Goal: Transaction & Acquisition: Download file/media

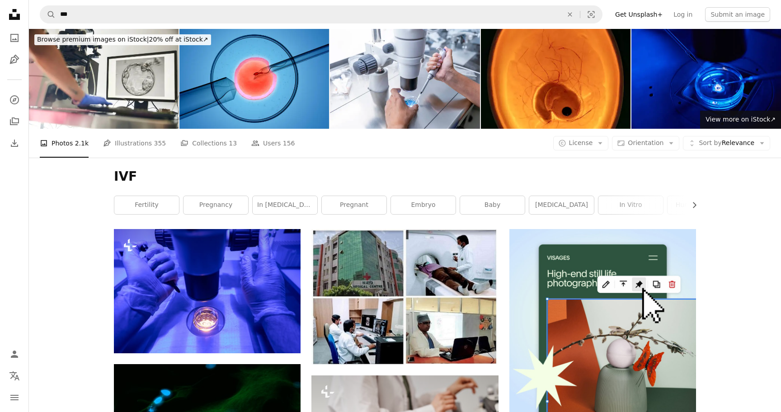
scroll to position [5069, 0]
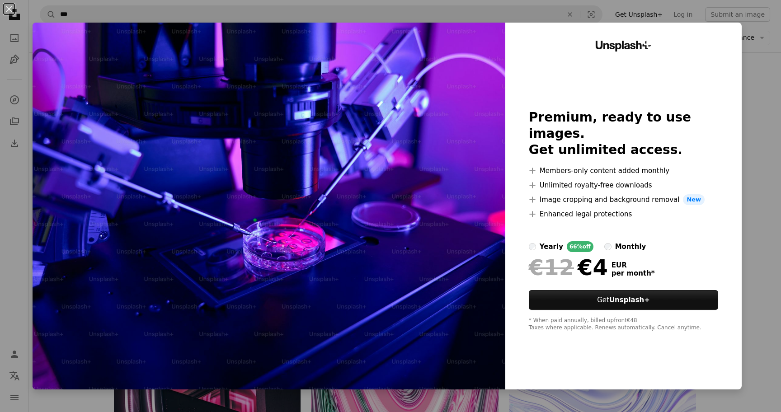
click at [764, 95] on div "An X shape Unsplash+ Premium, ready to use images. Get unlimited access. A plus…" at bounding box center [390, 206] width 781 height 412
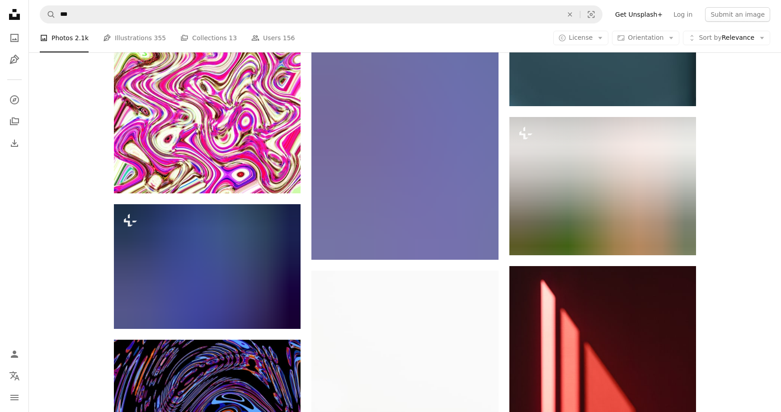
scroll to position [8979, 0]
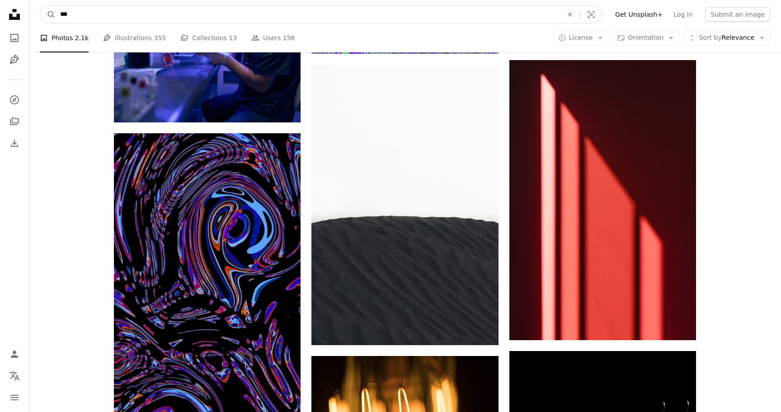
click at [322, 15] on input "***" at bounding box center [308, 14] width 504 height 17
type input "**********"
click button "A magnifying glass" at bounding box center [47, 14] width 15 height 17
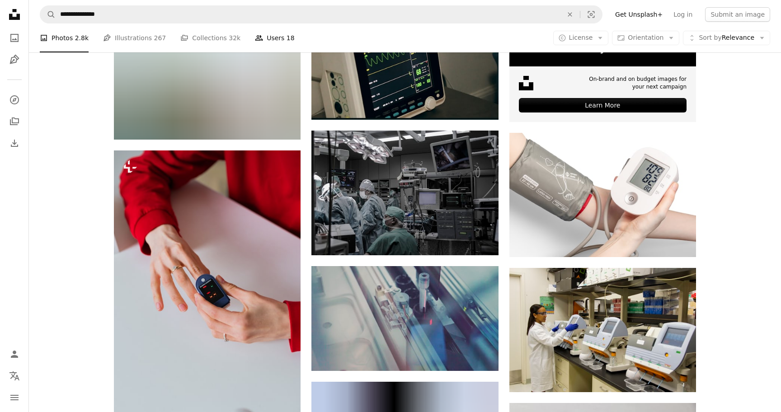
scroll to position [318, 0]
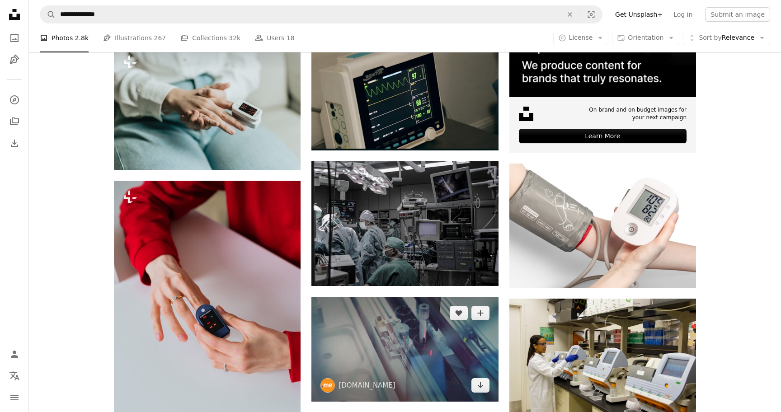
click at [392, 364] on img at bounding box center [404, 349] width 187 height 105
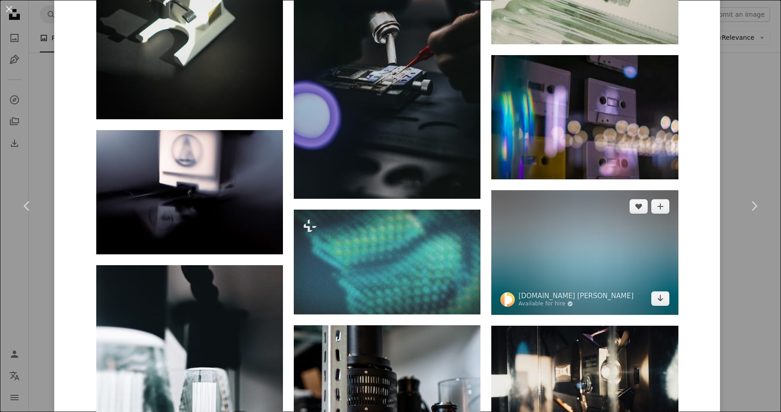
scroll to position [2588, 0]
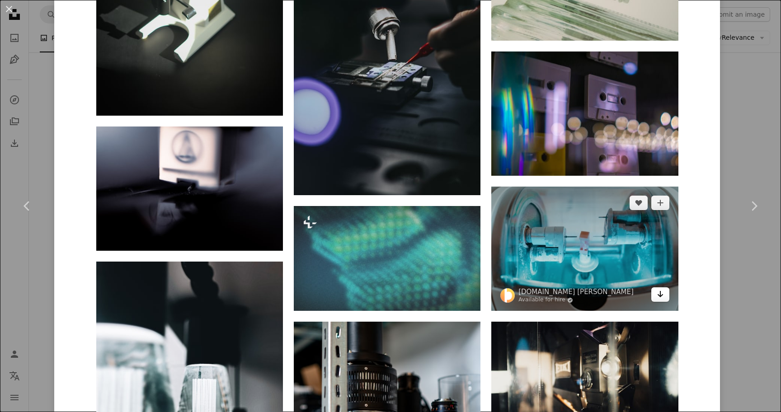
click at [664, 289] on icon "Arrow pointing down" at bounding box center [659, 294] width 7 height 11
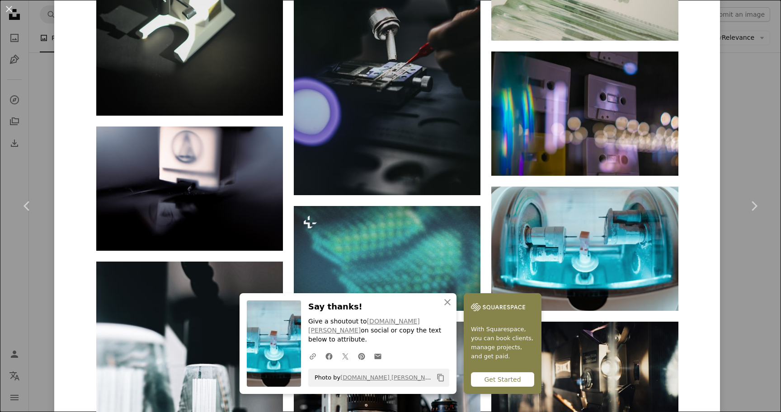
click at [446, 308] on icon "An X shape" at bounding box center [447, 302] width 11 height 11
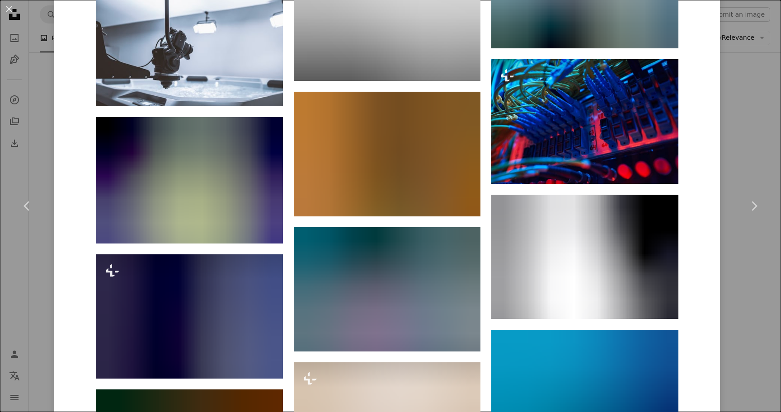
scroll to position [14614, 0]
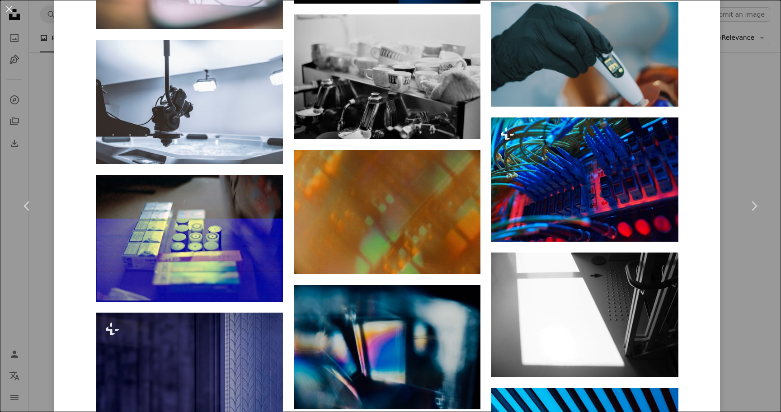
click at [750, 118] on div "An X shape Chevron left Chevron right [DOMAIN_NAME] testalizeme A heart A plus …" at bounding box center [390, 206] width 781 height 412
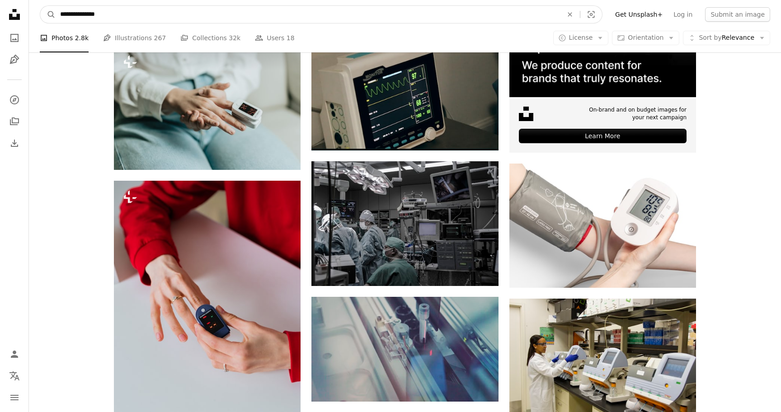
click at [98, 12] on input "**********" at bounding box center [308, 14] width 504 height 17
type input "**********"
click button "A magnifying glass" at bounding box center [47, 14] width 15 height 17
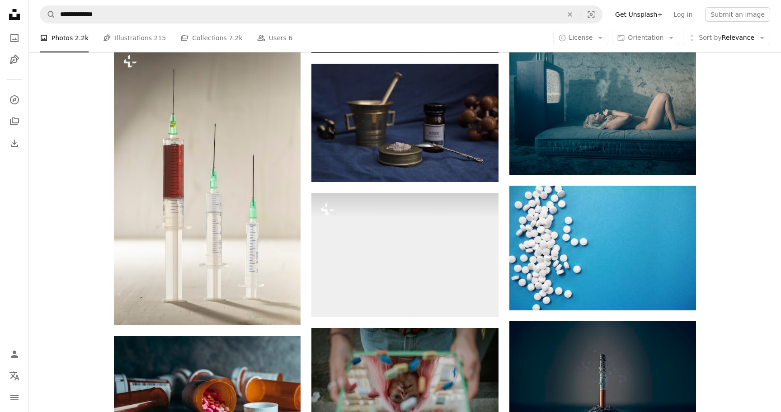
scroll to position [605, 0]
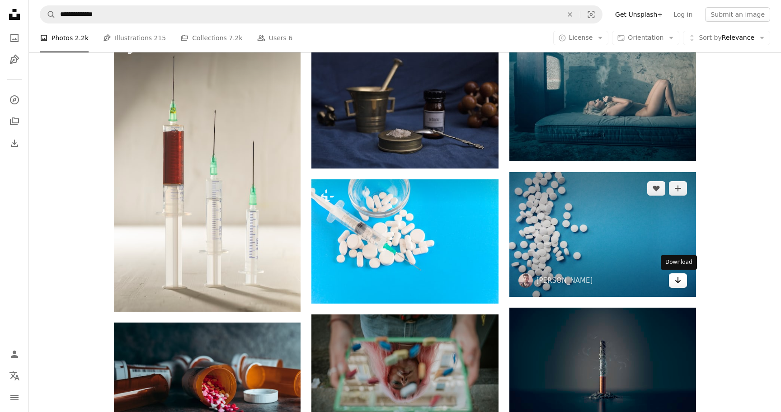
click at [683, 277] on link "Arrow pointing down" at bounding box center [678, 280] width 18 height 14
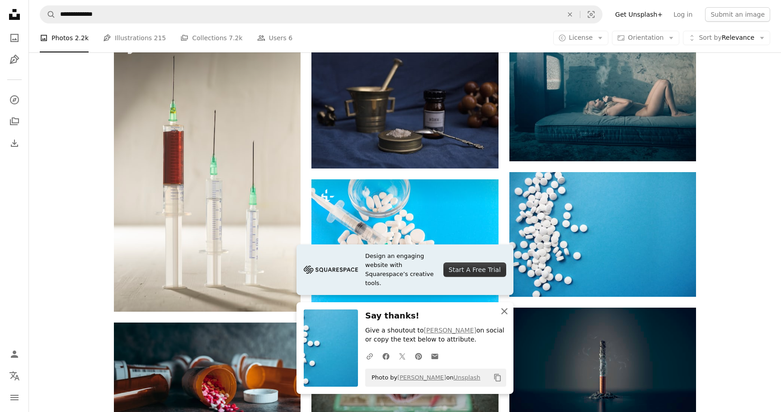
click at [503, 311] on icon "An X shape" at bounding box center [504, 311] width 11 height 11
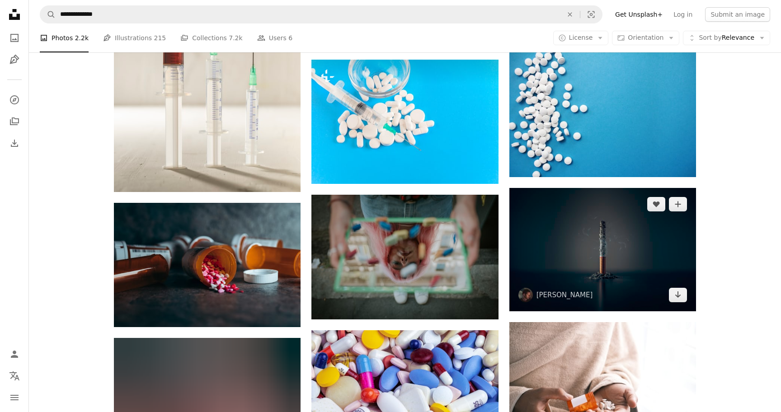
scroll to position [703, 0]
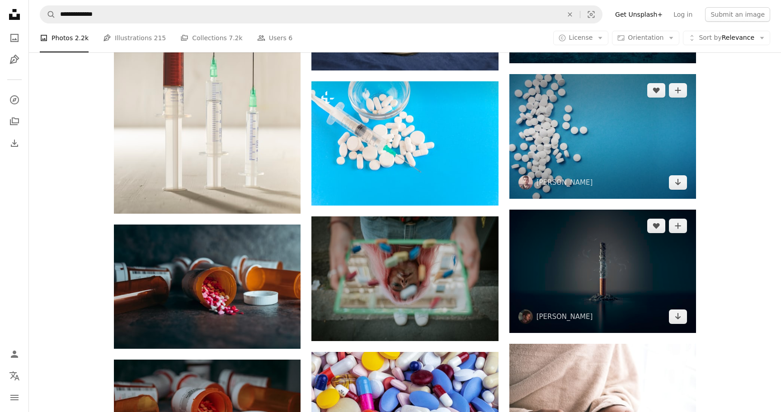
click at [576, 115] on img at bounding box center [602, 136] width 187 height 124
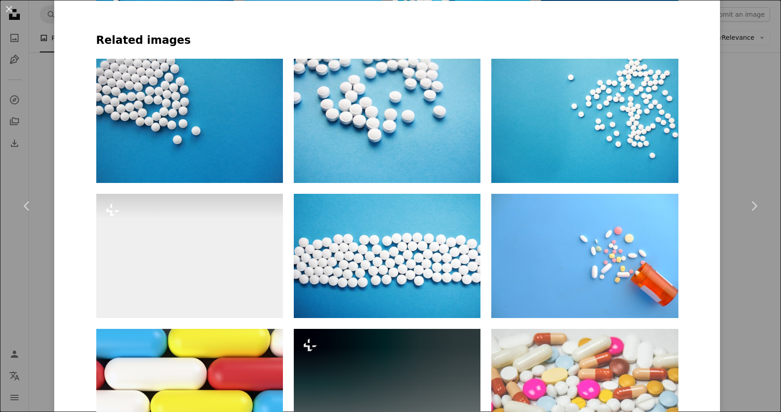
scroll to position [683, 0]
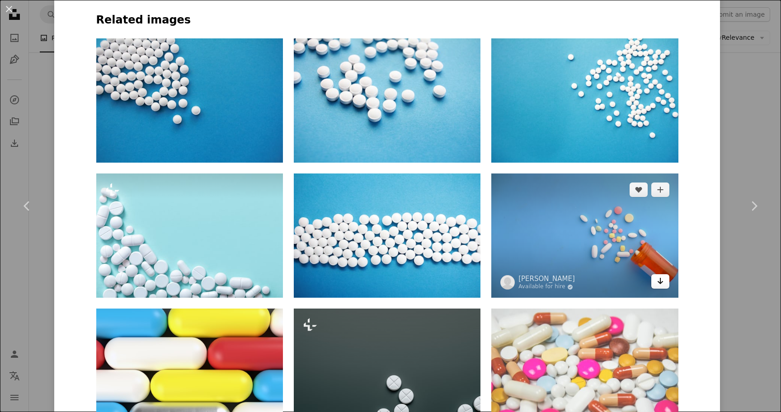
click at [664, 286] on icon "Arrow pointing down" at bounding box center [659, 281] width 7 height 11
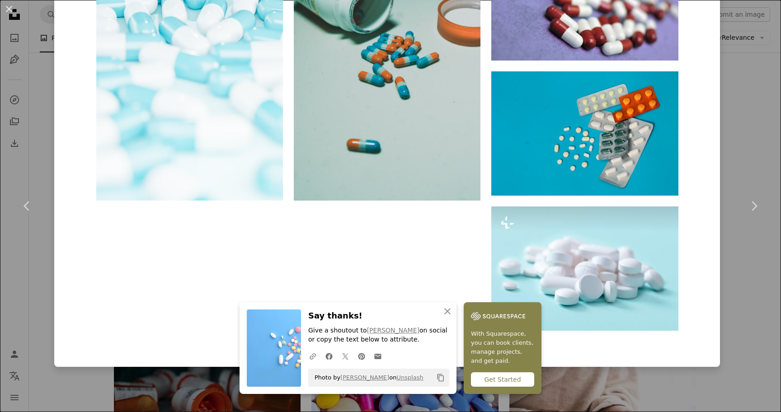
scroll to position [1657, 0]
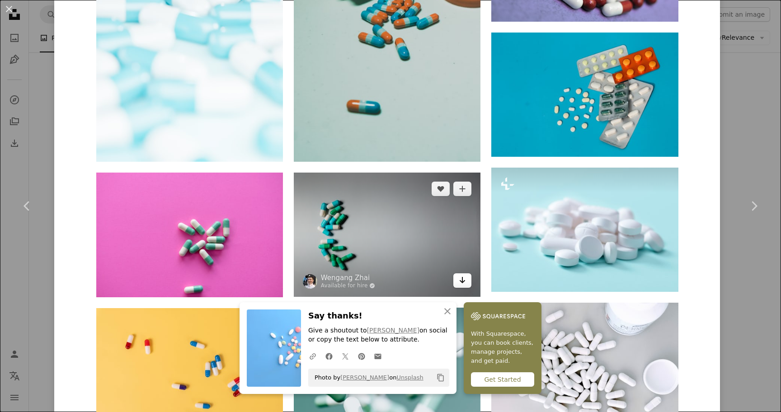
click at [464, 284] on icon "Arrow pointing down" at bounding box center [462, 280] width 7 height 11
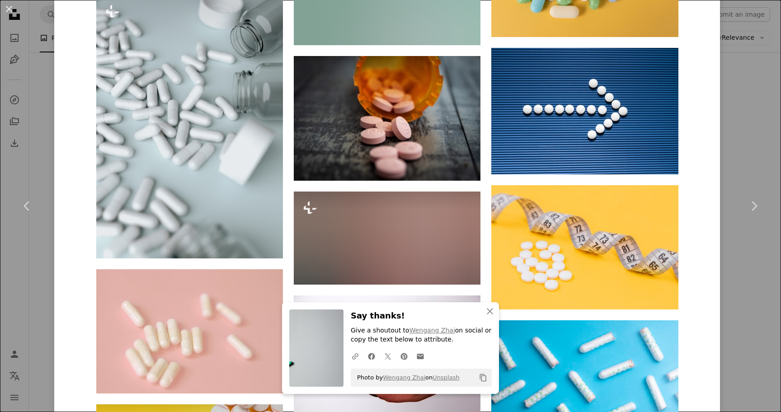
scroll to position [3353, 0]
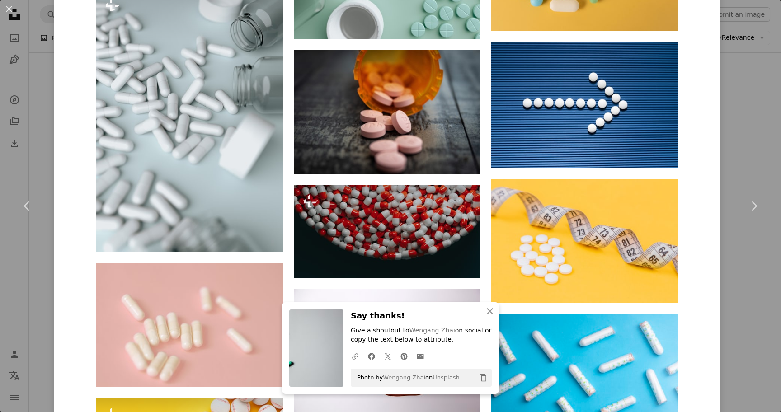
click at [739, 144] on div "An X shape Chevron left Chevron right An X shape Close Say thanks! Give a shout…" at bounding box center [390, 206] width 781 height 412
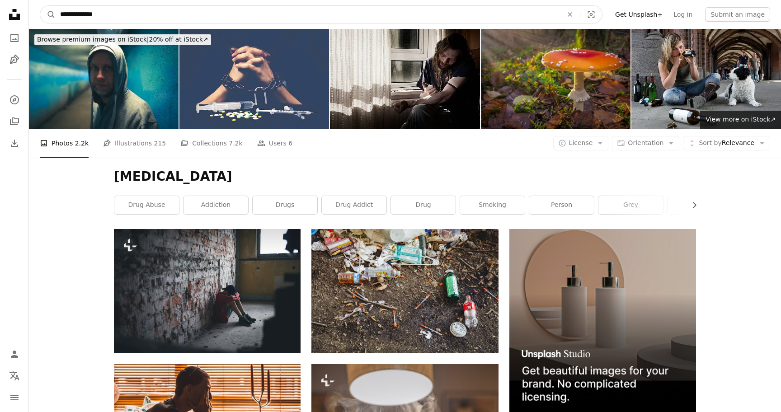
click at [196, 17] on input "**********" at bounding box center [308, 14] width 504 height 17
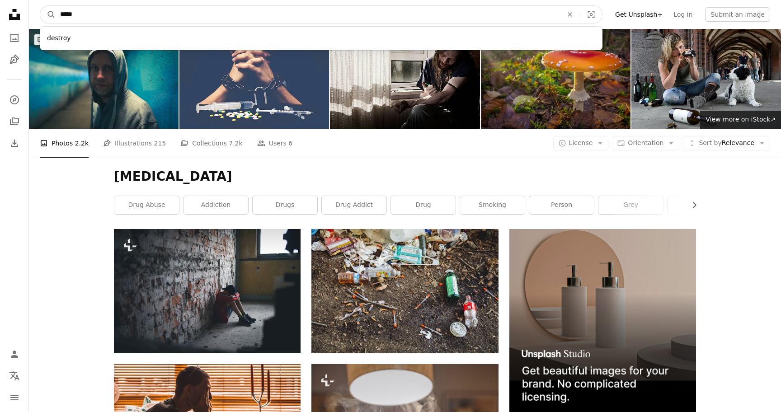
type input "******"
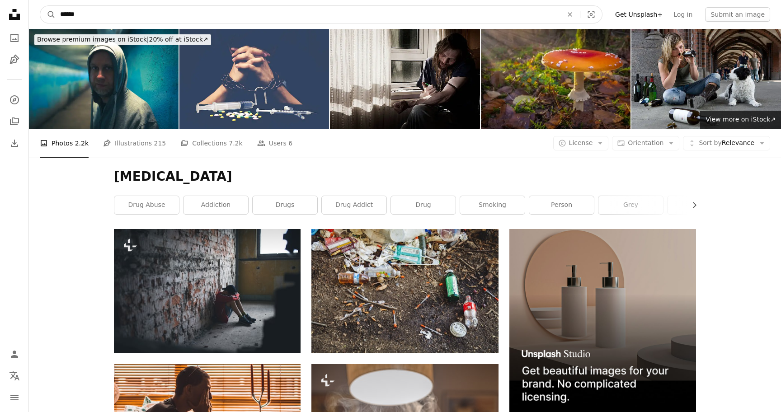
click button "A magnifying glass" at bounding box center [47, 14] width 15 height 17
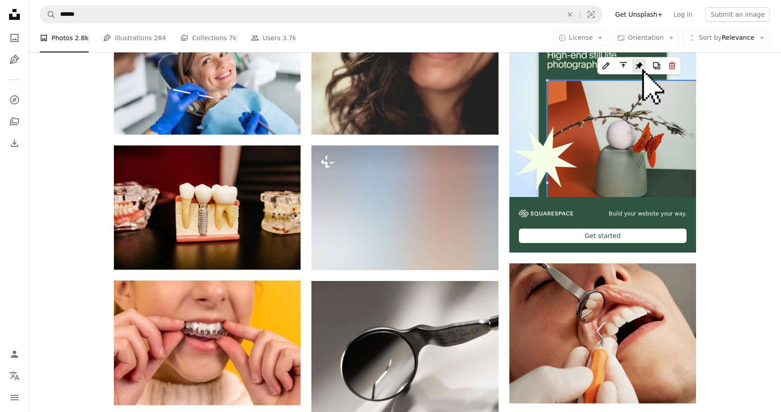
scroll to position [99, 0]
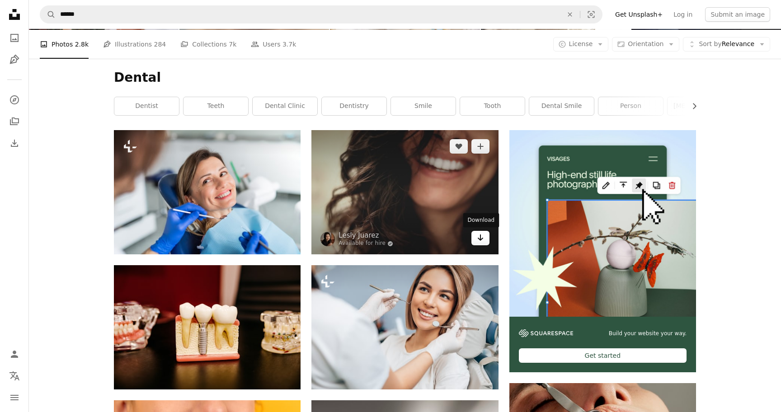
click at [486, 241] on link "Arrow pointing down" at bounding box center [480, 238] width 18 height 14
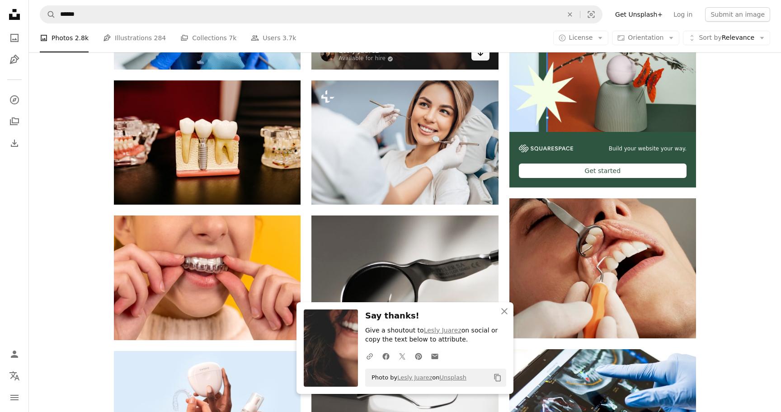
scroll to position [383, 0]
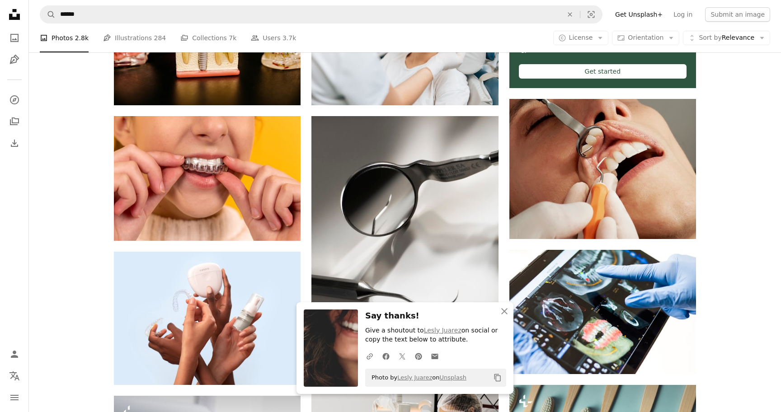
click at [499, 316] on icon "An X shape" at bounding box center [504, 311] width 11 height 11
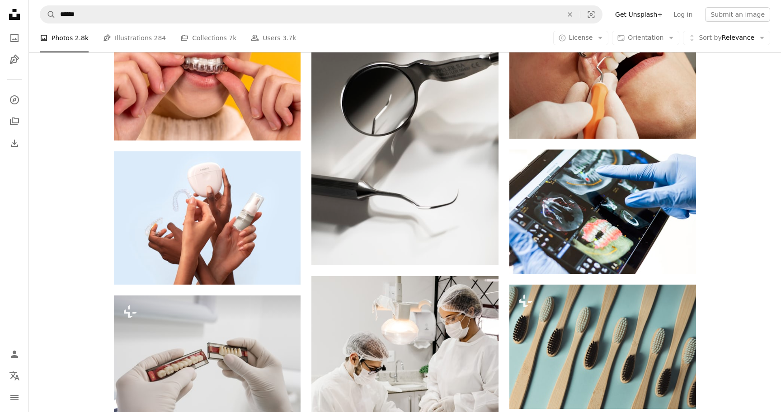
scroll to position [558, 0]
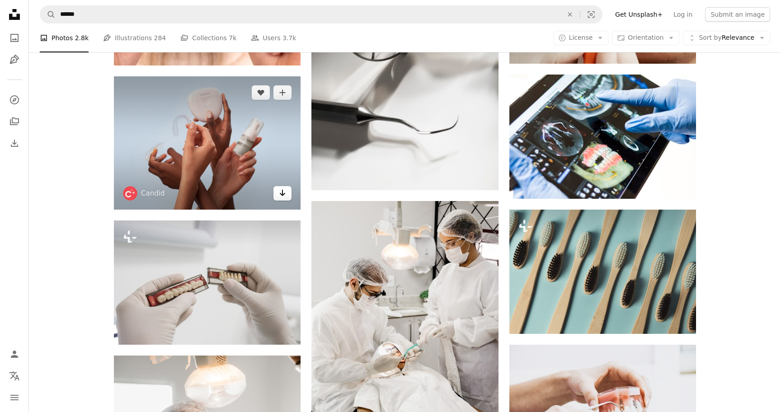
click at [282, 195] on icon "Download" at bounding box center [283, 193] width 6 height 6
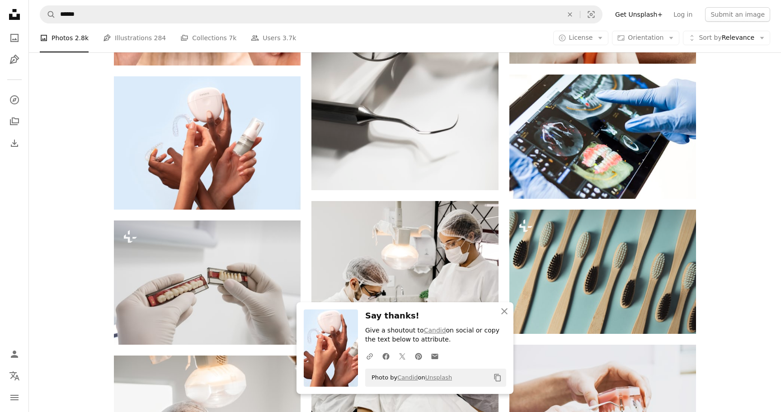
click at [756, 268] on div "Plus sign for Unsplash+ A heart A plus sign Getty Images For Unsplash+ A lock D…" at bounding box center [405, 335] width 752 height 1329
click at [507, 306] on icon "An X shape" at bounding box center [504, 311] width 11 height 11
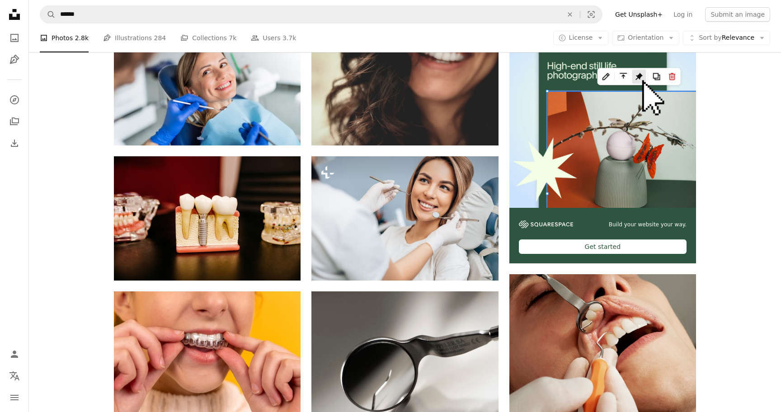
scroll to position [199, 0]
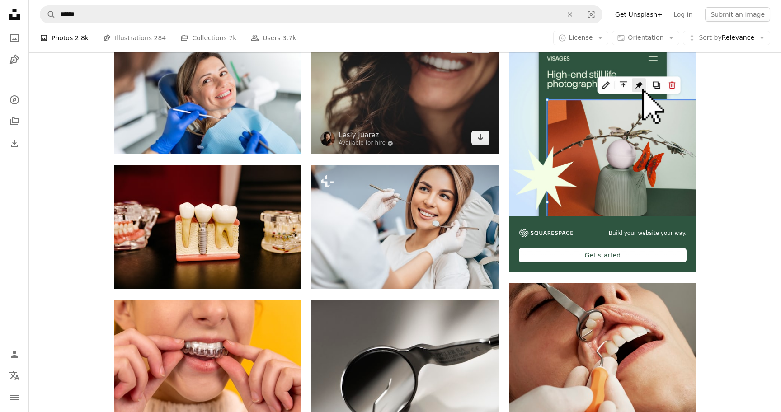
click at [387, 97] on img at bounding box center [404, 92] width 187 height 124
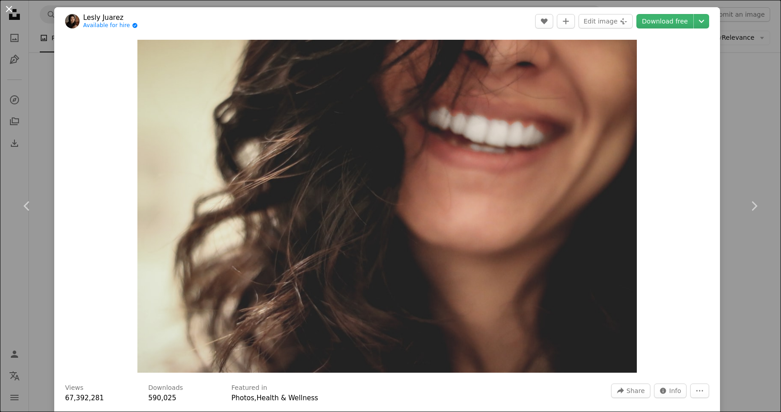
click at [7, 11] on button "An X shape" at bounding box center [9, 9] width 11 height 11
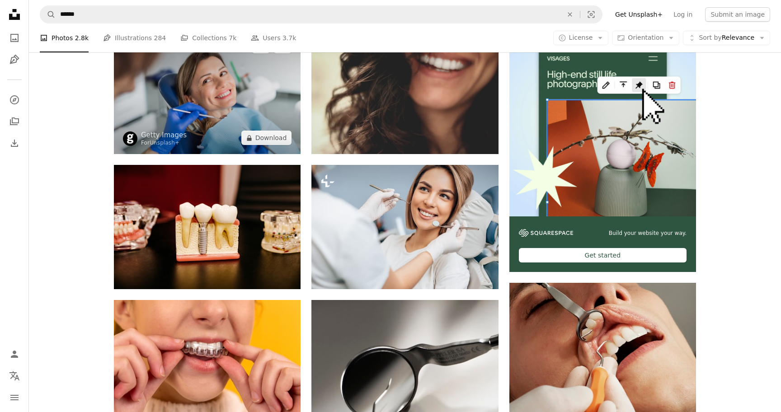
click at [244, 96] on img at bounding box center [207, 92] width 187 height 124
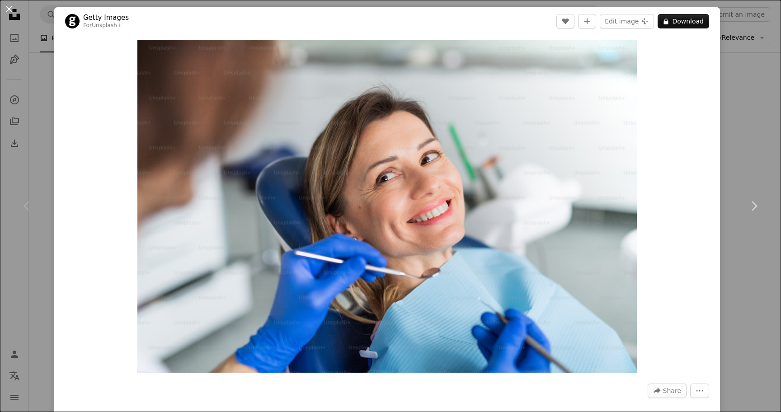
click at [10, 10] on button "An X shape" at bounding box center [9, 9] width 11 height 11
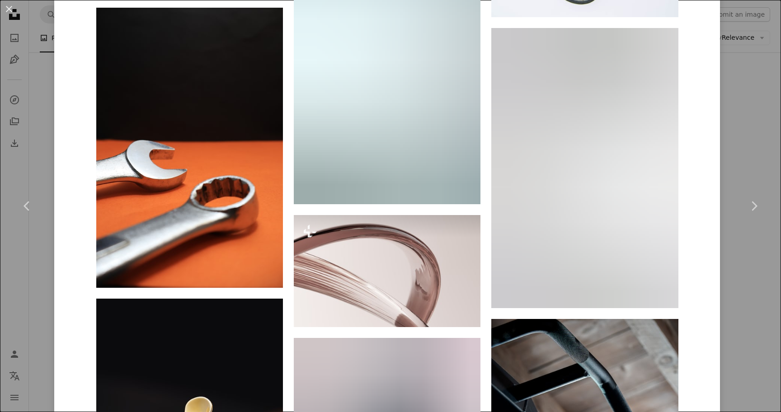
scroll to position [958, 0]
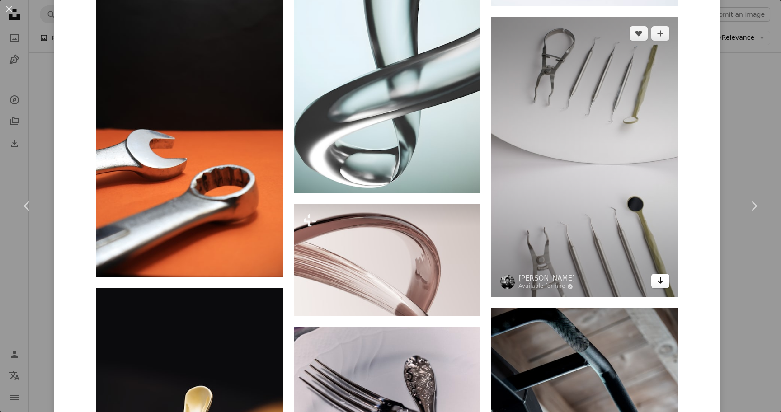
click at [662, 281] on icon "Arrow pointing down" at bounding box center [659, 280] width 7 height 11
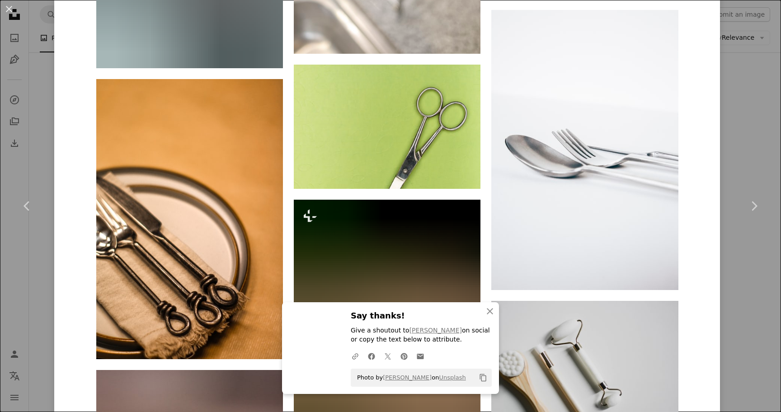
scroll to position [2130, 0]
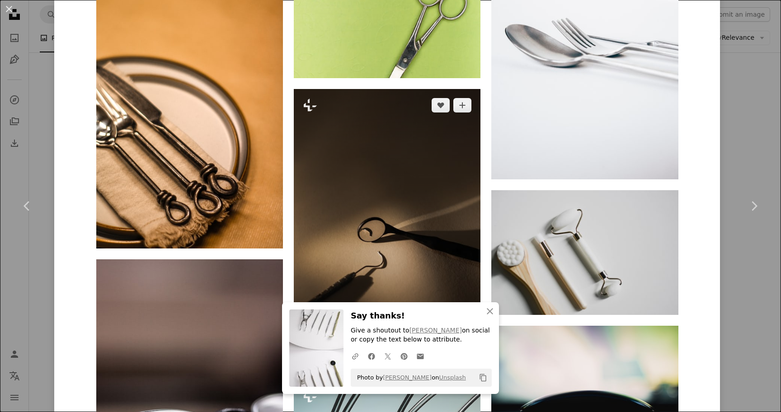
click at [425, 244] on img at bounding box center [387, 229] width 187 height 280
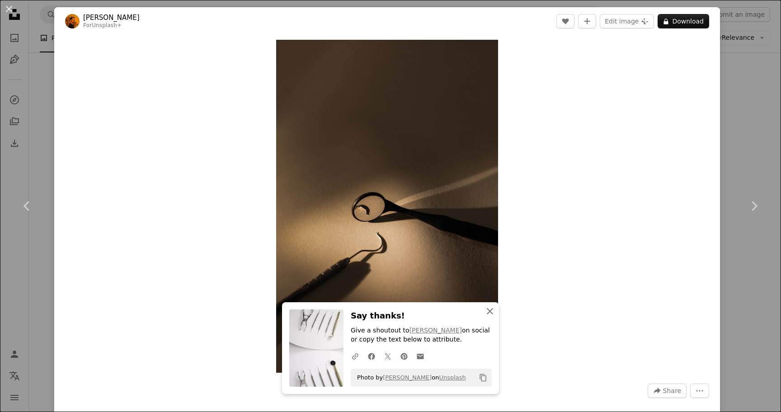
click at [490, 310] on icon "button" at bounding box center [490, 311] width 6 height 6
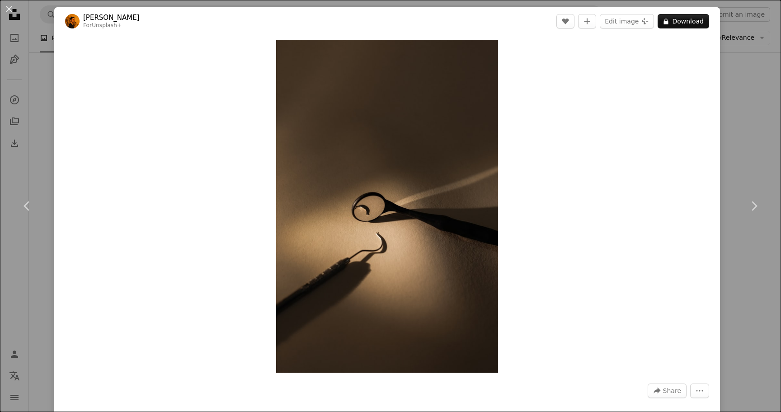
click at [741, 84] on div "An X shape Chevron left Chevron right [PERSON_NAME] For Unsplash+ A heart A plu…" at bounding box center [390, 206] width 781 height 412
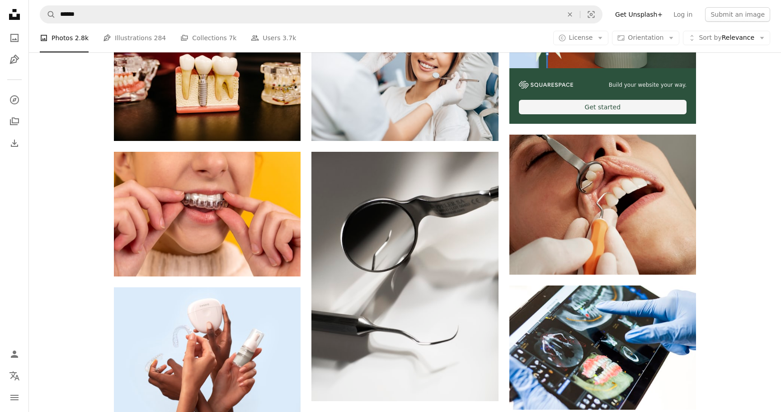
scroll to position [389, 0]
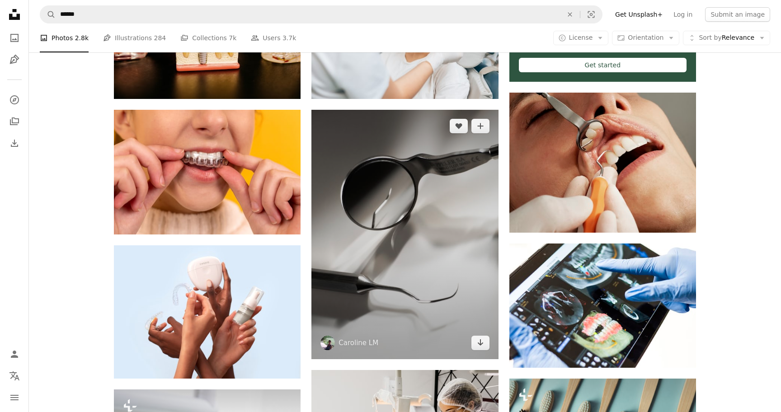
click at [419, 289] on img at bounding box center [404, 234] width 187 height 249
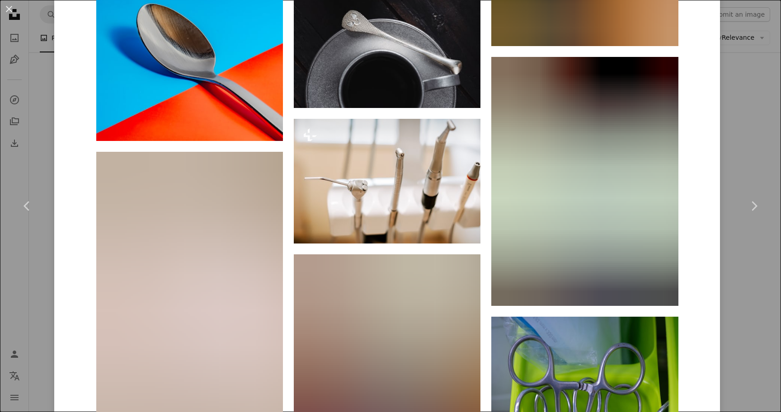
scroll to position [11846, 0]
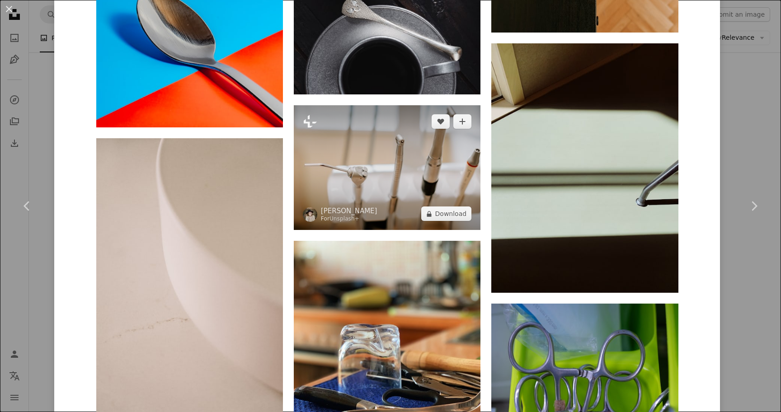
click at [421, 149] on img at bounding box center [387, 167] width 187 height 125
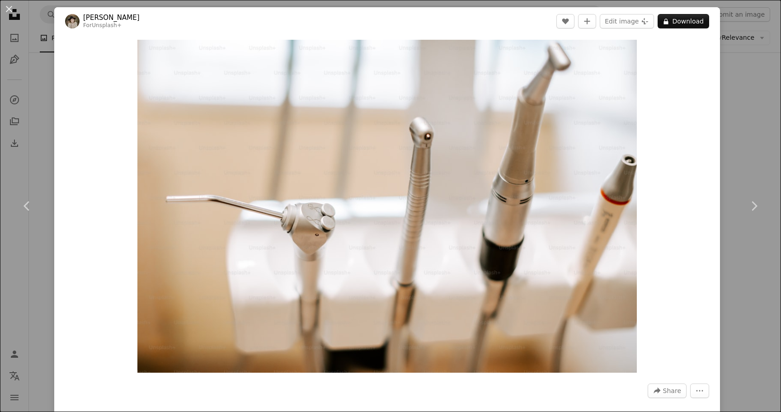
click at [753, 85] on div "An X shape Chevron left Chevron right [PERSON_NAME] For Unsplash+ A heart A plu…" at bounding box center [390, 206] width 781 height 412
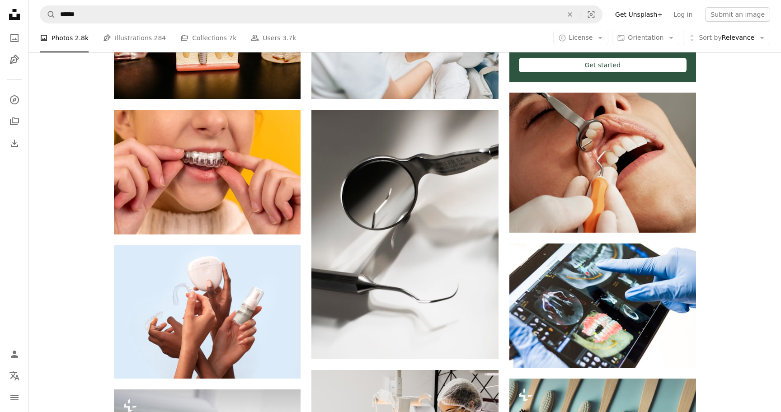
click at [139, 3] on nav "A magnifying glass ****** An X shape Visual search Filters Get Unsplash+ Log in…" at bounding box center [405, 14] width 752 height 29
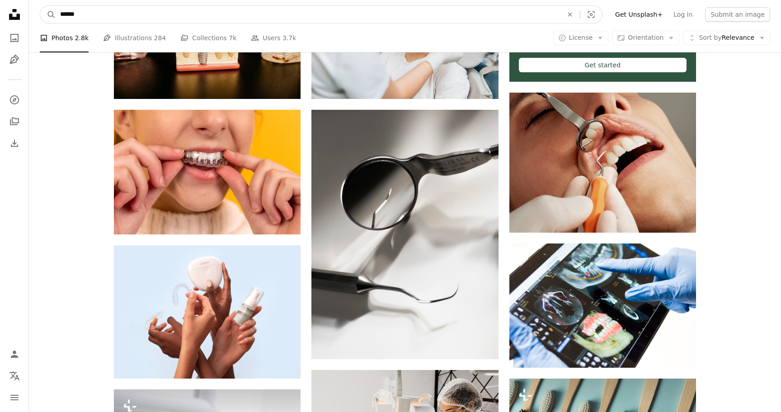
click at [137, 14] on input "******" at bounding box center [308, 14] width 504 height 17
paste input "*****"
type input "**********"
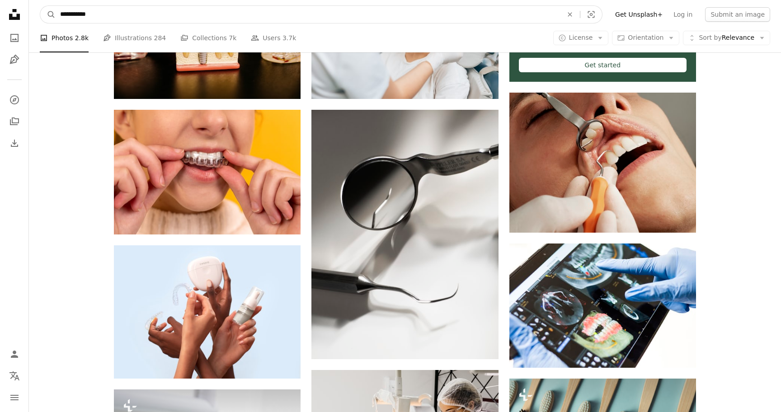
click button "A magnifying glass" at bounding box center [47, 14] width 15 height 17
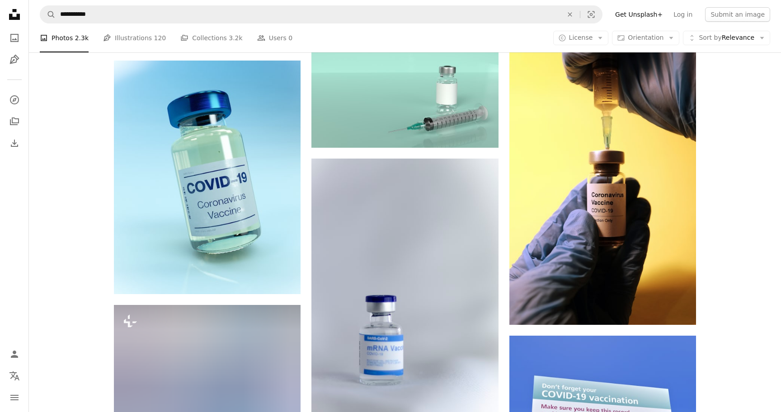
scroll to position [473, 0]
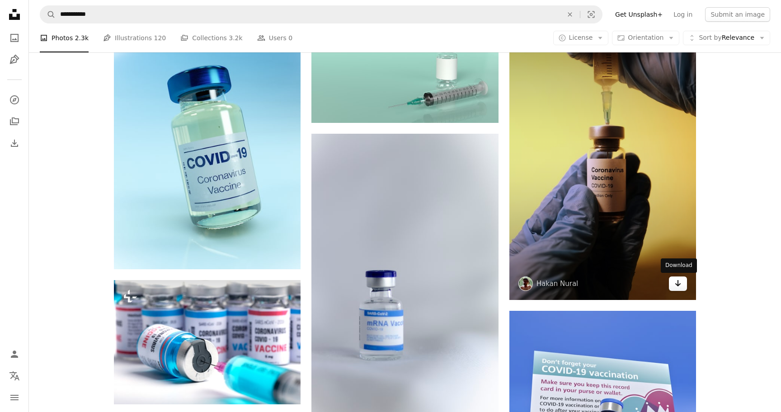
click at [683, 284] on link "Arrow pointing down" at bounding box center [678, 283] width 18 height 14
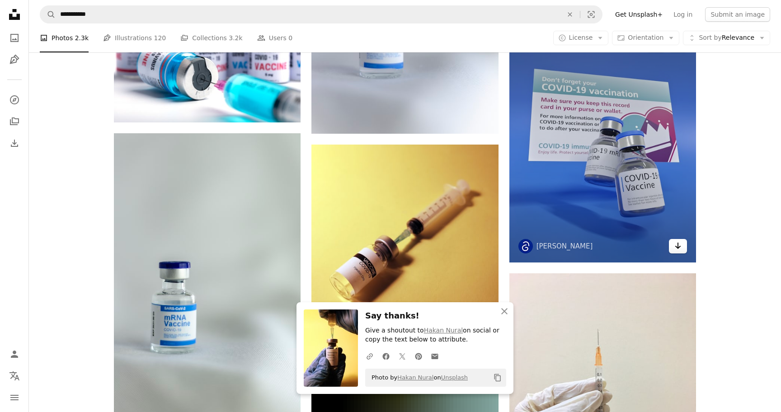
scroll to position [867, 0]
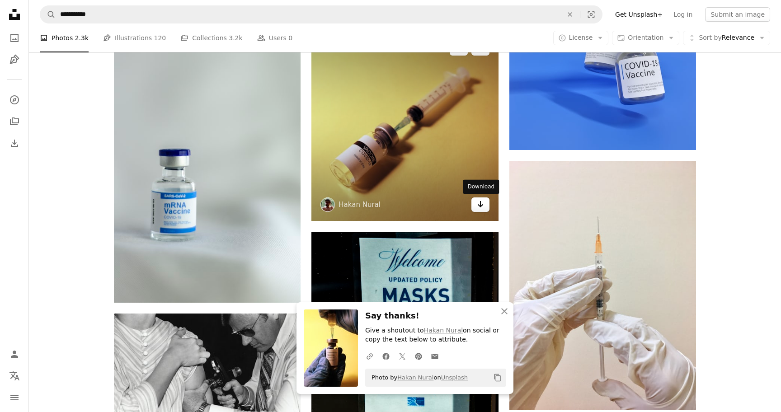
click at [478, 206] on icon "Arrow pointing down" at bounding box center [480, 204] width 7 height 11
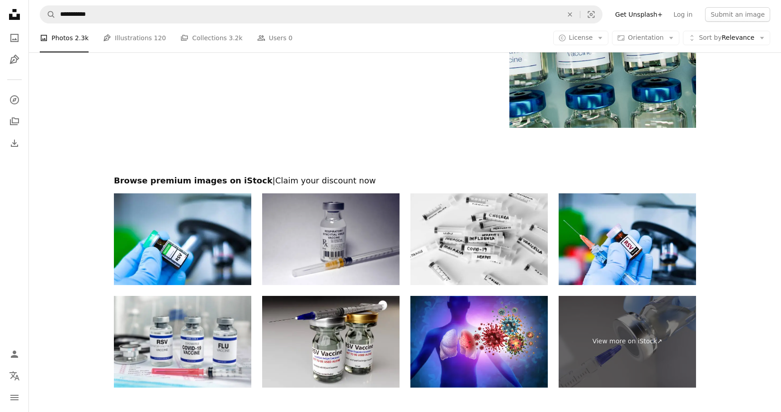
scroll to position [1894, 0]
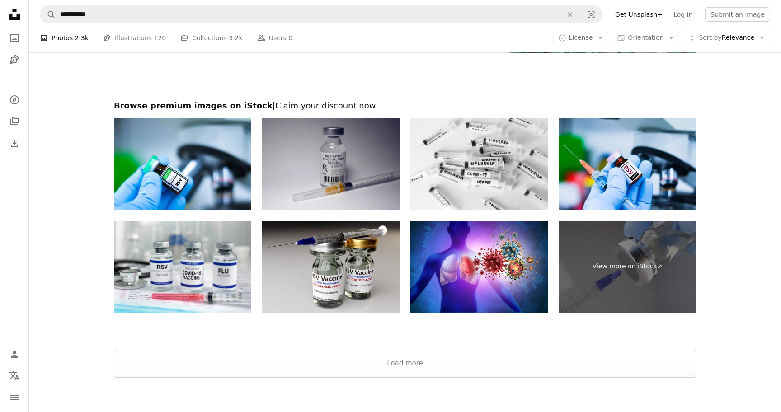
click at [350, 175] on img at bounding box center [330, 164] width 137 height 92
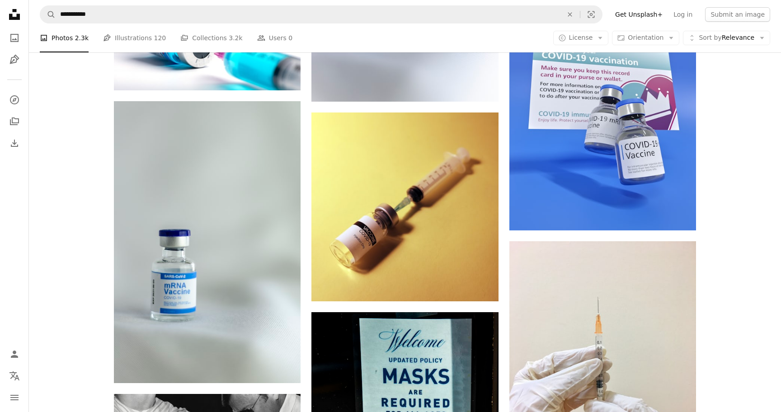
scroll to position [720, 0]
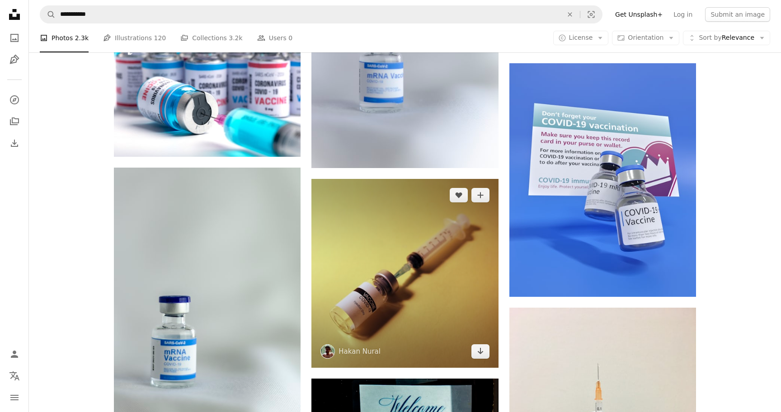
click at [383, 243] on img at bounding box center [404, 273] width 187 height 189
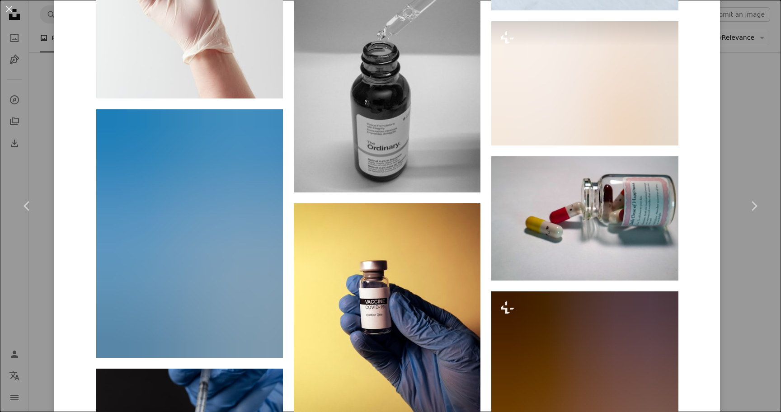
scroll to position [2511, 0]
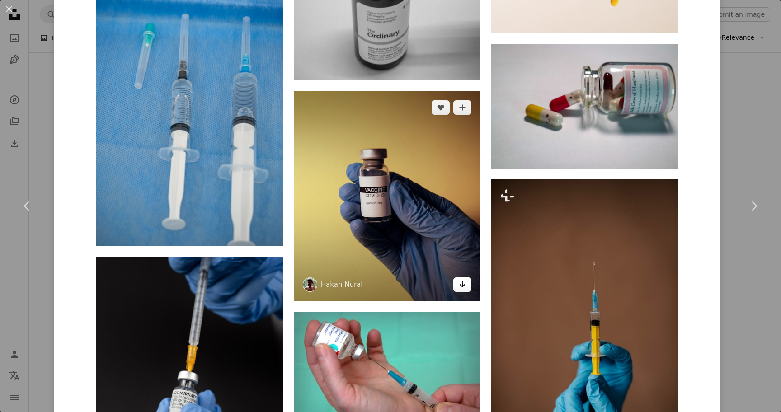
click at [460, 286] on link "Arrow pointing down" at bounding box center [462, 284] width 18 height 14
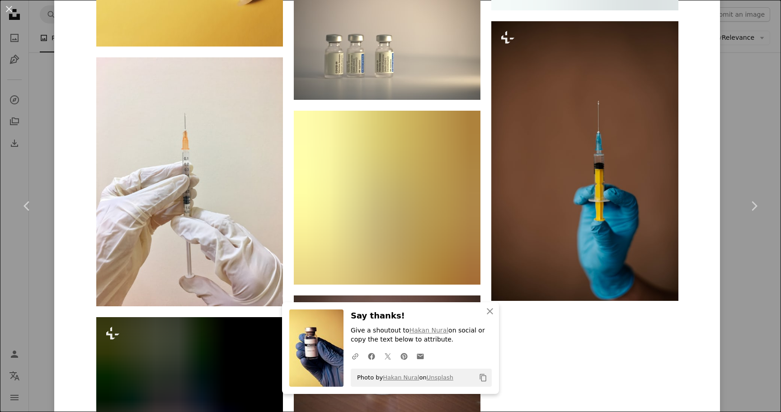
scroll to position [3304, 0]
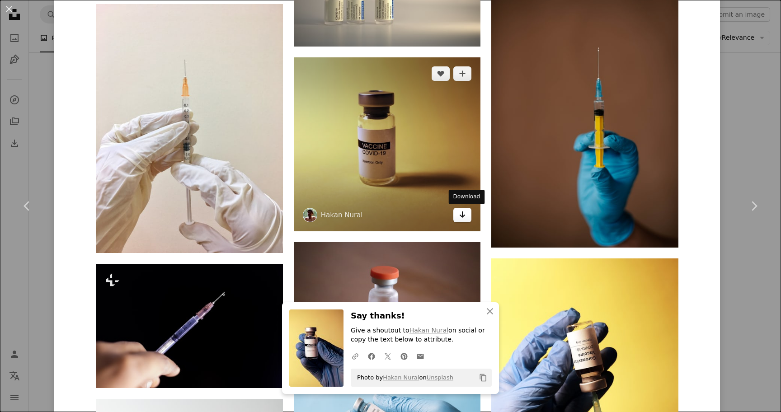
click at [464, 213] on icon "Arrow pointing down" at bounding box center [462, 214] width 7 height 11
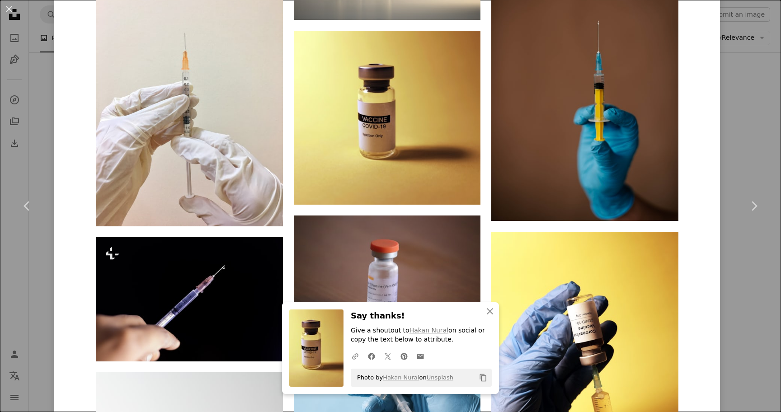
scroll to position [3252, 0]
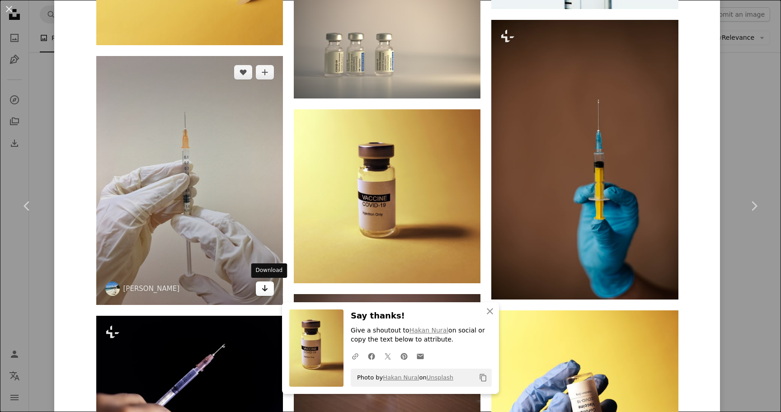
click at [268, 289] on icon "Arrow pointing down" at bounding box center [264, 288] width 7 height 11
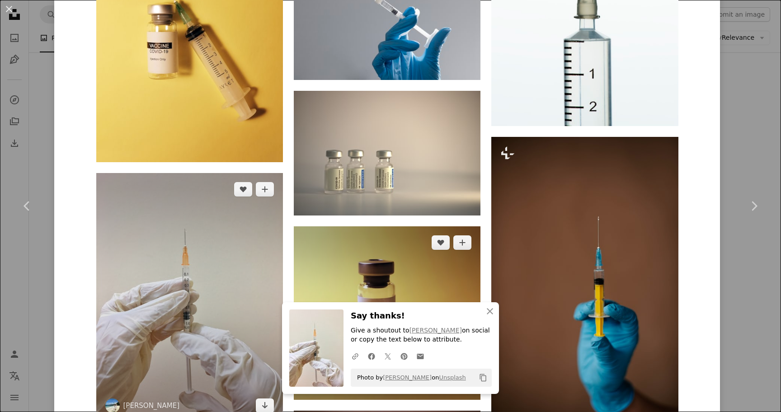
scroll to position [3092, 0]
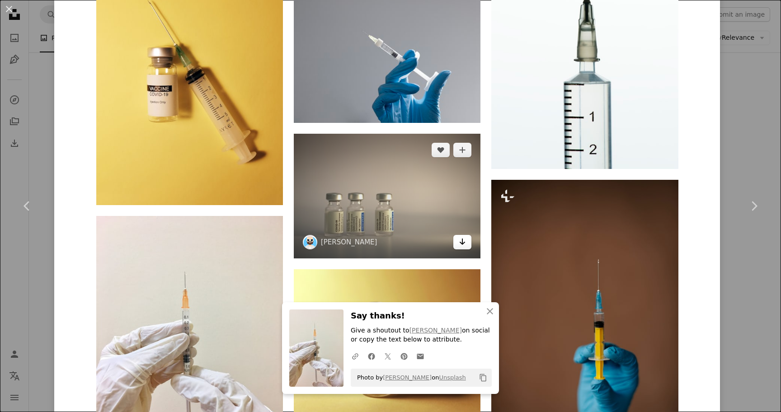
click at [466, 246] on icon "Arrow pointing down" at bounding box center [462, 241] width 7 height 11
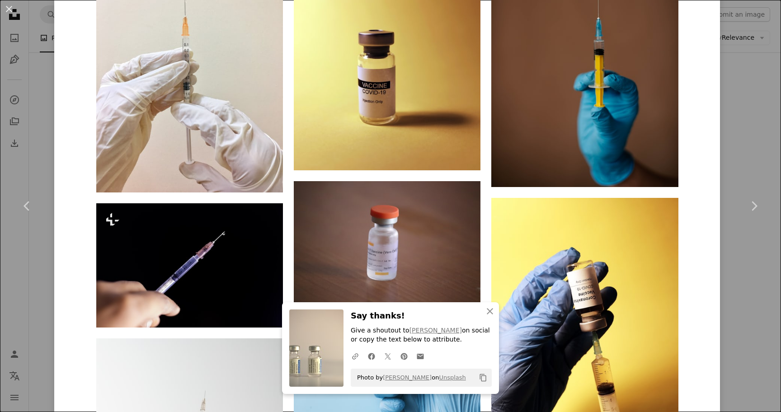
scroll to position [3452, 0]
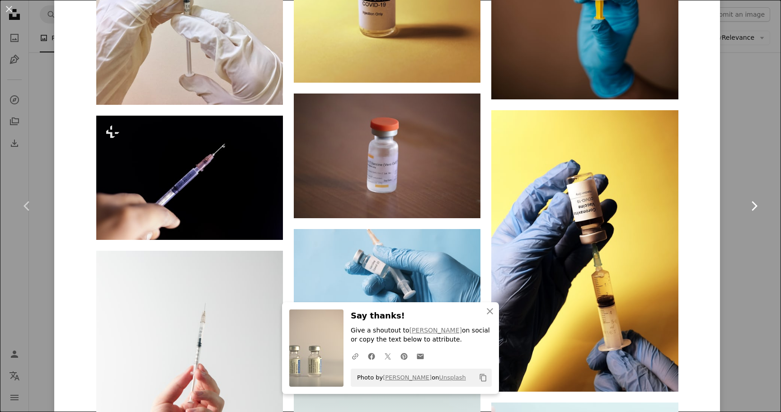
click at [755, 245] on link "Chevron right" at bounding box center [753, 206] width 54 height 87
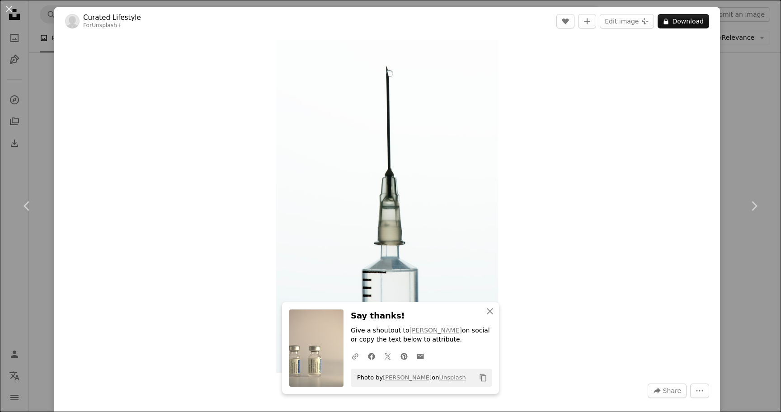
click at [749, 121] on div "An X shape Chevron left Chevron right An X shape Close Say thanks! Give a shout…" at bounding box center [390, 206] width 781 height 412
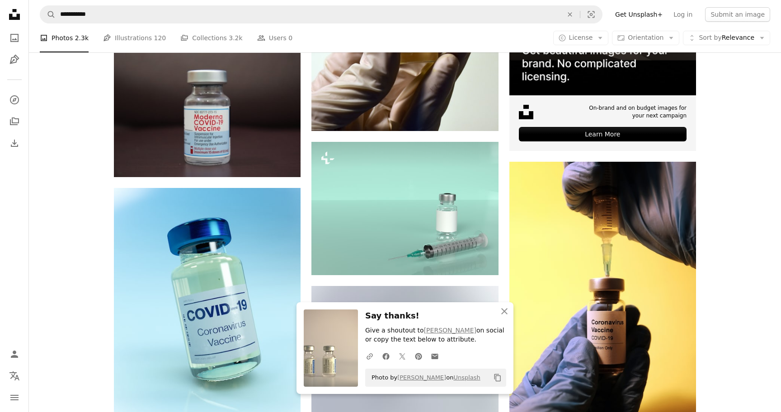
scroll to position [328, 0]
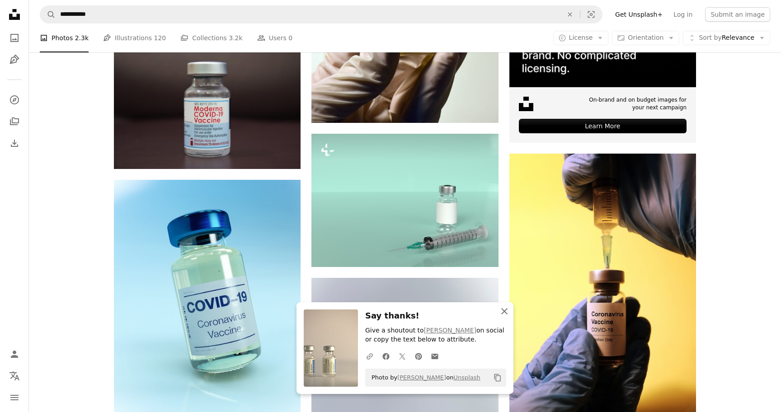
click at [502, 310] on icon "An X shape" at bounding box center [504, 311] width 11 height 11
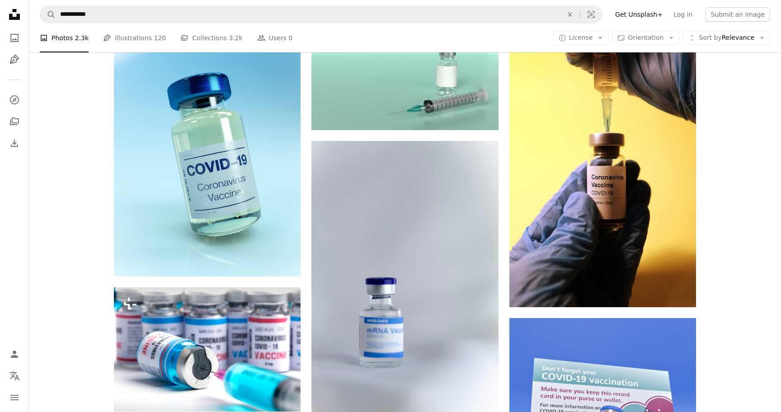
scroll to position [474, 0]
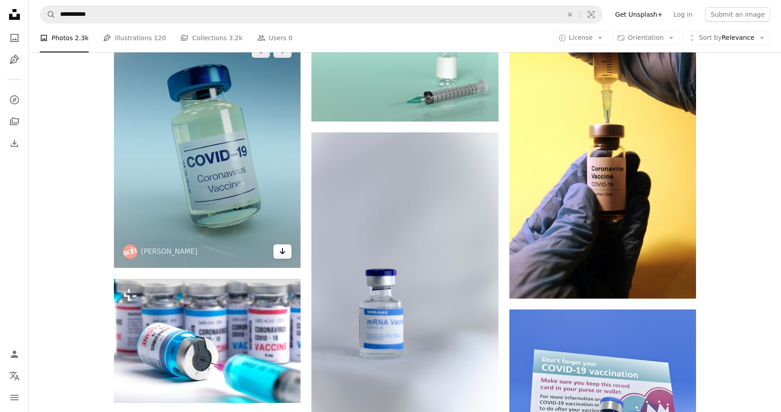
click at [289, 253] on link "Arrow pointing down" at bounding box center [282, 251] width 18 height 14
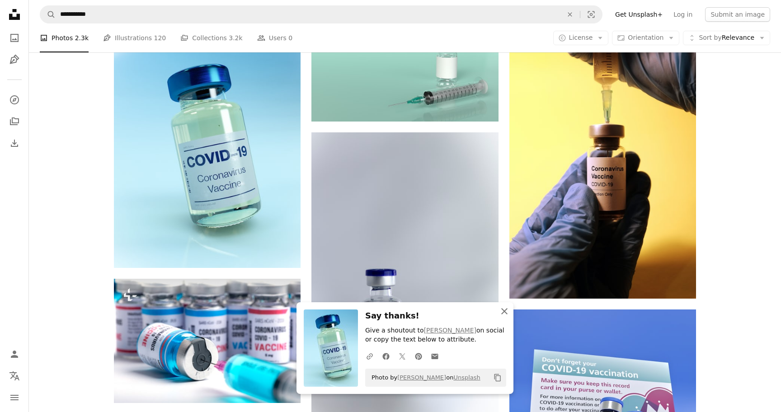
click at [504, 310] on icon "An X shape" at bounding box center [504, 311] width 11 height 11
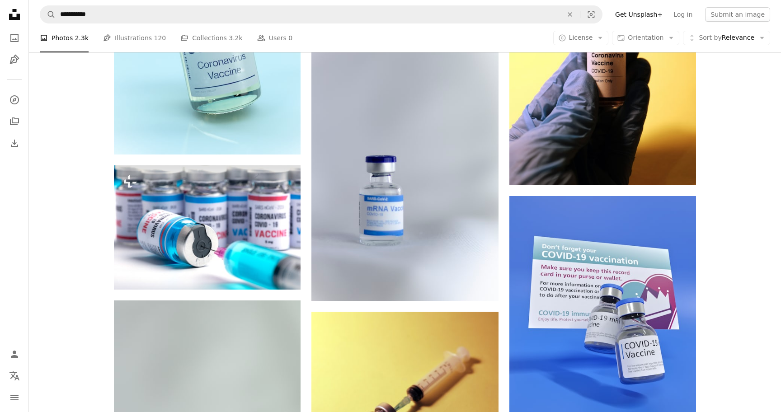
scroll to position [606, 0]
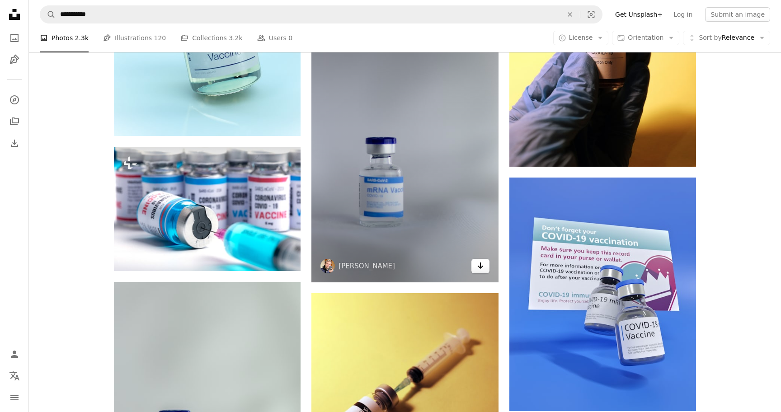
click at [480, 273] on link "Arrow pointing down" at bounding box center [480, 266] width 18 height 14
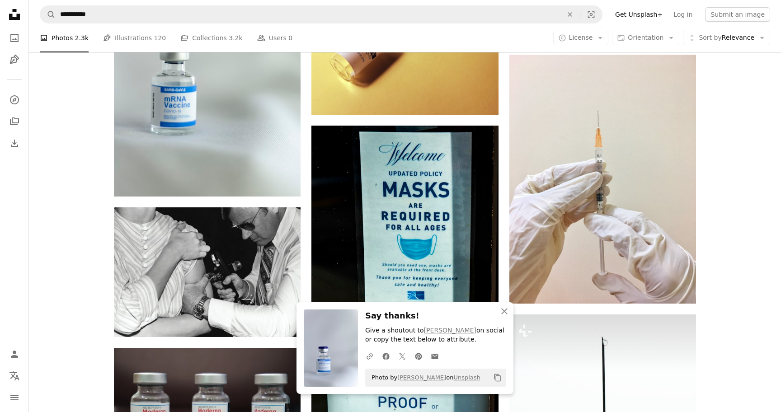
scroll to position [1085, 0]
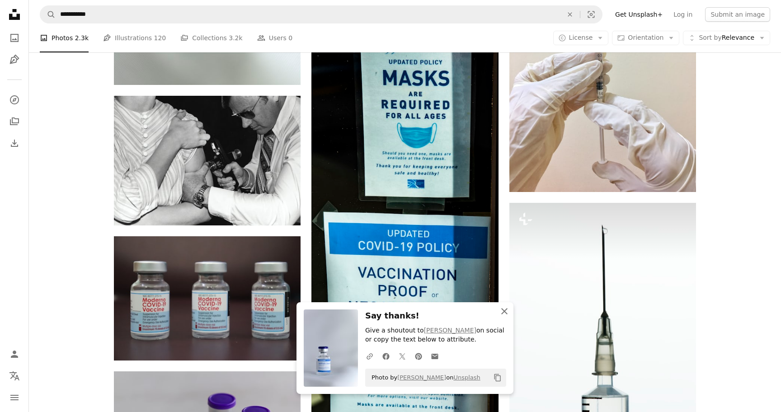
click at [501, 306] on icon "An X shape" at bounding box center [504, 311] width 11 height 11
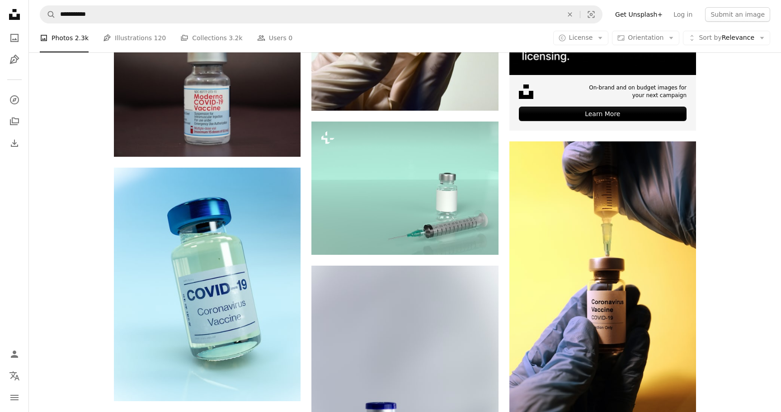
scroll to position [0, 0]
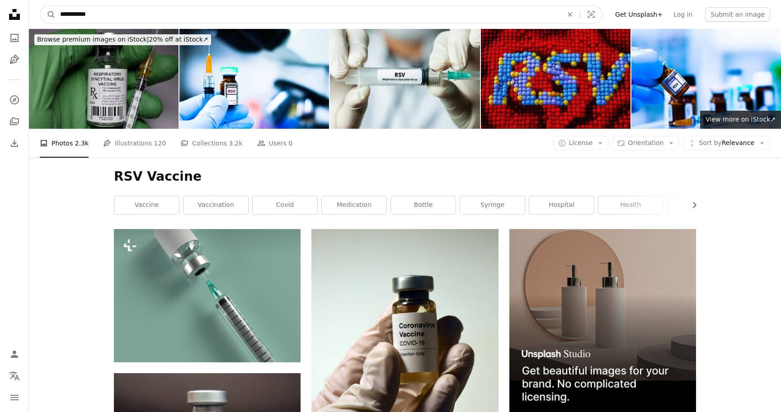
click at [173, 10] on input "**********" at bounding box center [308, 14] width 504 height 17
